Goal: Navigation & Orientation: Find specific page/section

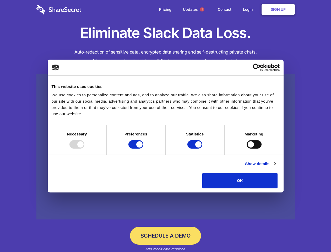
click at [84, 148] on div at bounding box center [76, 144] width 15 height 8
click at [143, 148] on input "Preferences" at bounding box center [135, 144] width 15 height 8
checkbox input "false"
click at [196, 148] on input "Statistics" at bounding box center [194, 144] width 15 height 8
checkbox input "false"
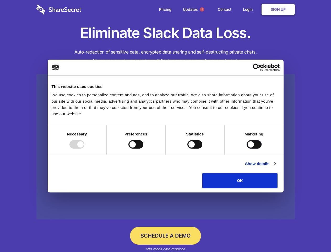
click at [247, 148] on input "Marketing" at bounding box center [254, 144] width 15 height 8
click at [276, 167] on link "Show details" at bounding box center [260, 163] width 30 height 6
click at [0, 0] on li "Necessary 7 Necessary cookies help make a website usable by enabling basic func…" at bounding box center [0, 0] width 0 height 0
click at [202, 9] on span "1" at bounding box center [202, 9] width 4 height 4
